Goal: Information Seeking & Learning: Learn about a topic

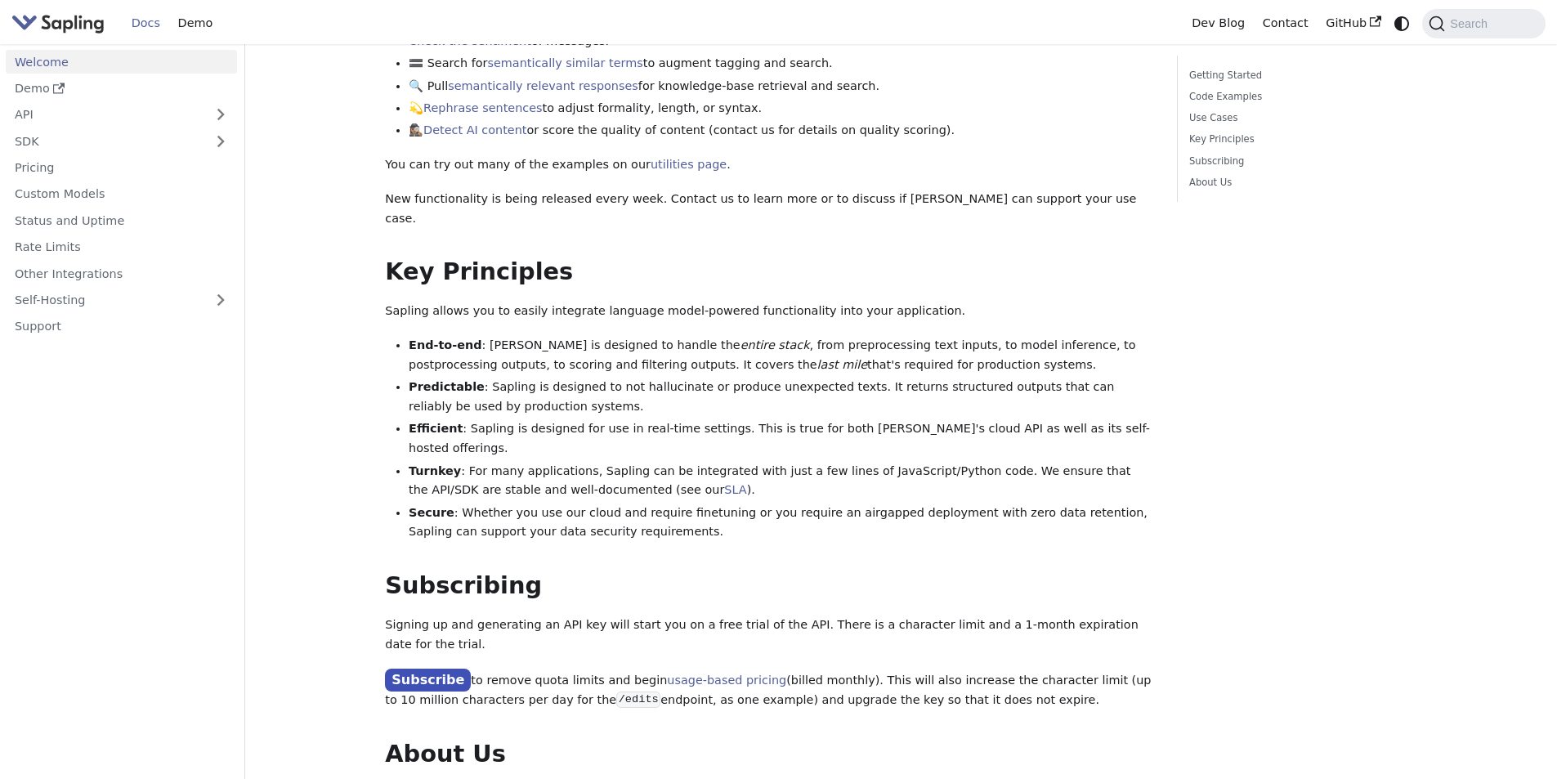
scroll to position [899, 0]
